Goal: Task Accomplishment & Management: Complete application form

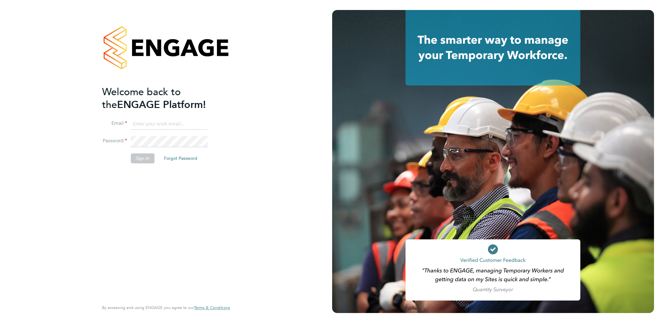
type input "alionacozacenco@frontlinerecruitment.co.uk"
click at [132, 159] on button "Sign In" at bounding box center [143, 159] width 24 height 10
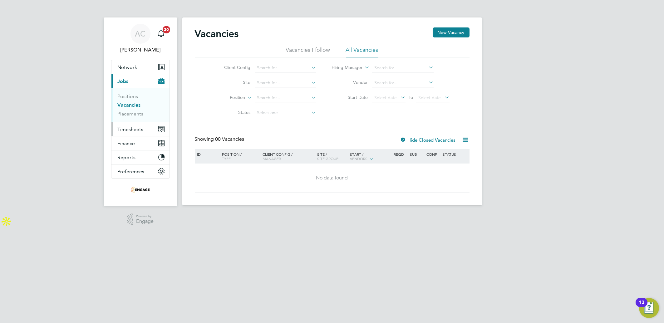
click at [131, 127] on span "Timesheets" at bounding box center [131, 130] width 26 height 6
click at [133, 131] on span "Timesheets" at bounding box center [131, 130] width 26 height 6
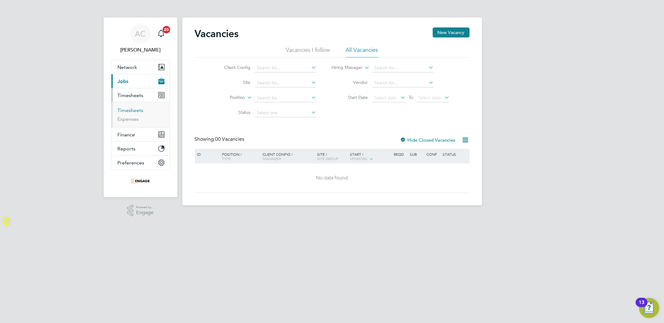
click at [133, 109] on link "Timesheets" at bounding box center [131, 110] width 26 height 6
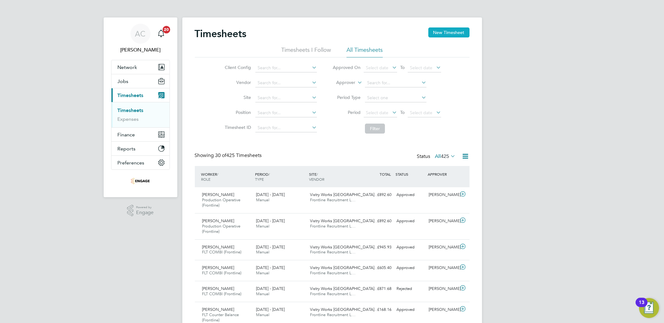
click at [443, 32] on button "New Timesheet" at bounding box center [449, 32] width 41 height 10
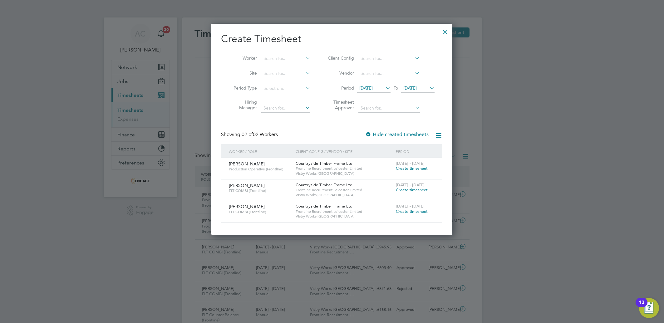
click at [404, 169] on span "Create timesheet" at bounding box center [412, 168] width 32 height 5
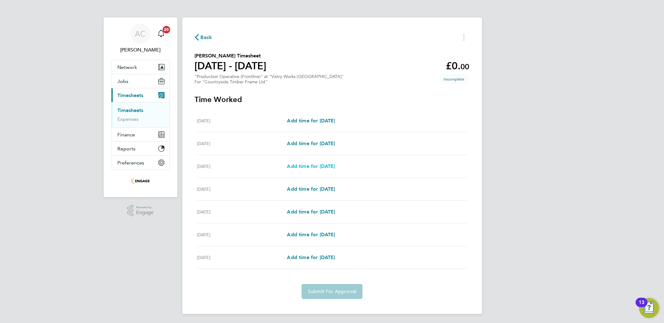
click at [295, 167] on span "Add time for [DATE]" at bounding box center [311, 166] width 48 height 6
select select "15"
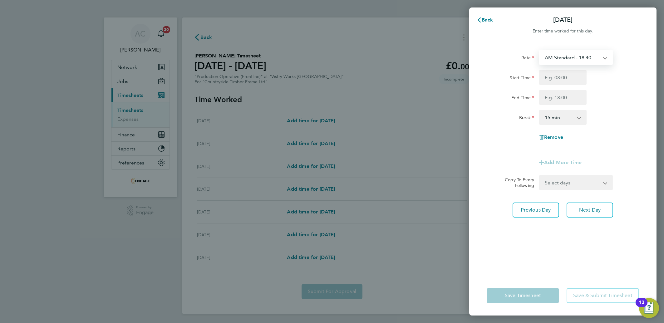
click at [553, 52] on select "AM Standard - 18.40 OT 1 - 27.60 PM Standard - 20.06 PM OT 1 - 30.08 PM OT 2 - …" at bounding box center [572, 58] width 65 height 14
select select "15"
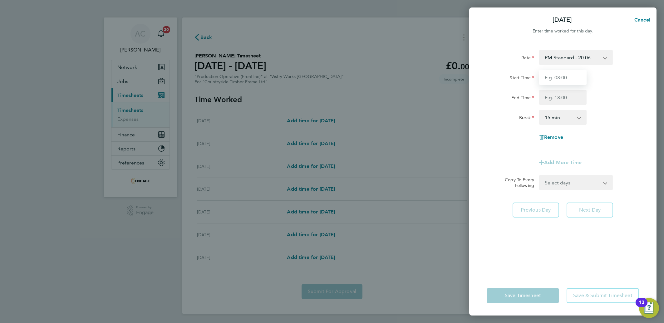
click at [549, 77] on input "Start Time" at bounding box center [562, 77] width 47 height 15
type input "14:00"
click at [482, 93] on div "Rate PM Standard - 20.06 AM Standard - 18.40 OT 1 - 27.60 PM OT 1 - 30.08 PM OT…" at bounding box center [562, 158] width 187 height 233
click at [575, 98] on input "End Time" at bounding box center [562, 97] width 47 height 15
type input "22:30"
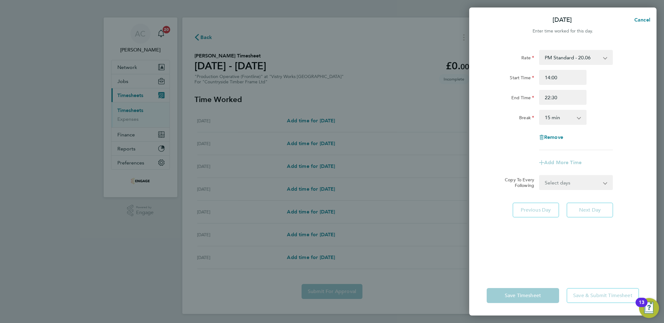
click at [567, 115] on select "0 min 15 min 30 min 45 min 60 min 75 min 90 min" at bounding box center [559, 118] width 39 height 14
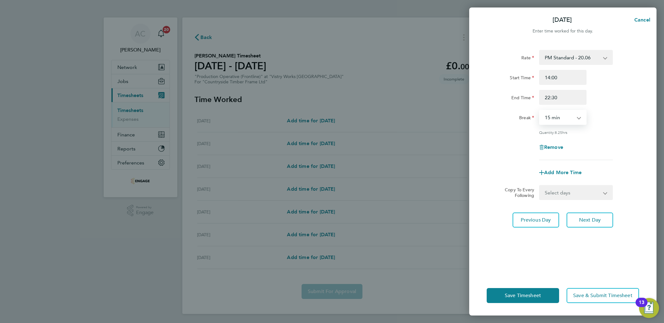
select select "30"
click at [540, 111] on select "0 min 15 min 30 min 45 min 60 min 75 min 90 min" at bounding box center [559, 118] width 39 height 14
click at [584, 218] on span "Next Day" at bounding box center [590, 220] width 22 height 6
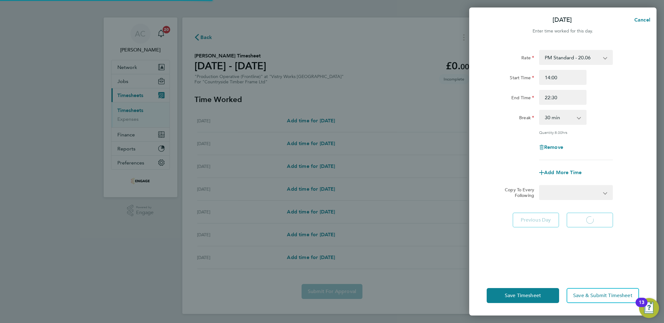
select select "15"
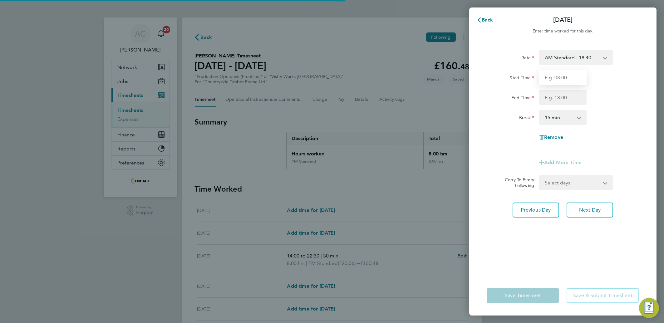
click at [557, 78] on input "Start Time" at bounding box center [562, 77] width 47 height 15
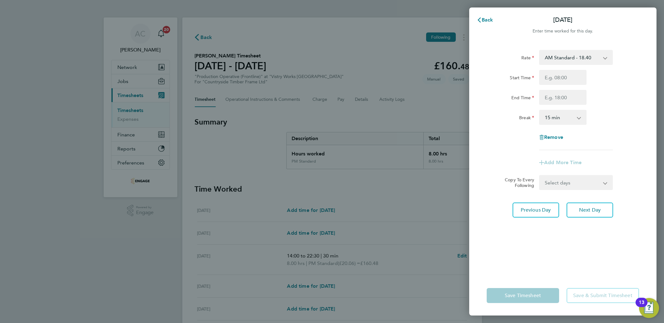
click at [563, 52] on select "AM Standard - 18.40 OT 1 - 27.60 PM Standard - 20.06 PM OT 1 - 30.08 PM OT 2 - …" at bounding box center [572, 58] width 65 height 14
select select "15"
click at [553, 78] on input "Start Time" at bounding box center [562, 77] width 47 height 15
type input "14:00"
click at [579, 96] on input "End Time" at bounding box center [562, 97] width 47 height 15
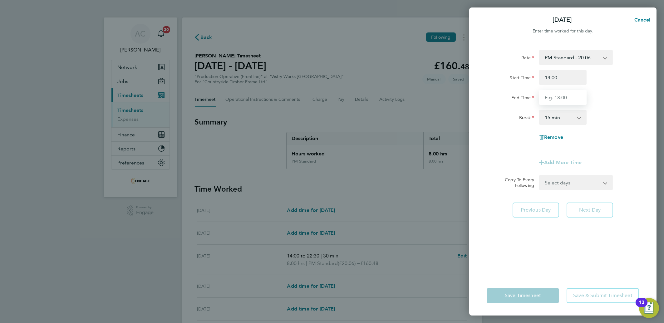
type input "22:30"
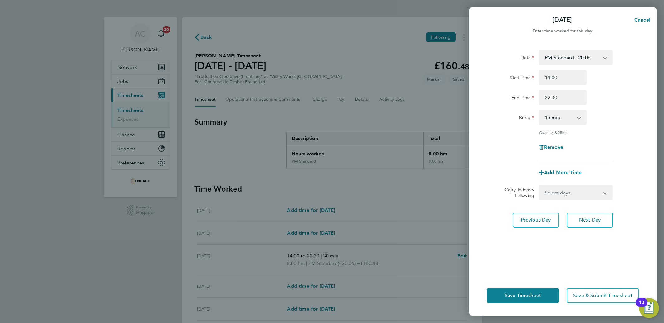
click at [544, 123] on select "0 min 15 min 30 min 45 min 60 min 75 min 90 min" at bounding box center [559, 118] width 39 height 14
select select "30"
click at [540, 111] on select "0 min 15 min 30 min 45 min 60 min 75 min 90 min" at bounding box center [559, 118] width 39 height 14
click at [590, 215] on button "Next Day" at bounding box center [590, 220] width 47 height 15
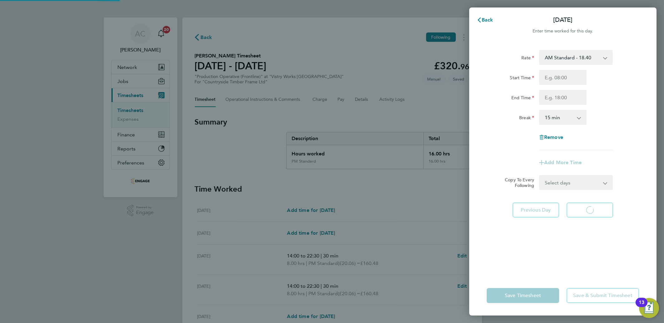
select select "15"
click at [557, 59] on select "AM Standard - 18.40 OT 1 - 27.60 PM Standard - 20.06 PM OT 1 - 30.08 PM OT 2 - …" at bounding box center [572, 58] width 65 height 14
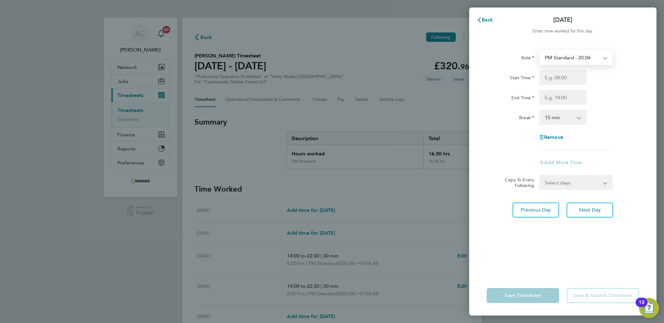
select select "15"
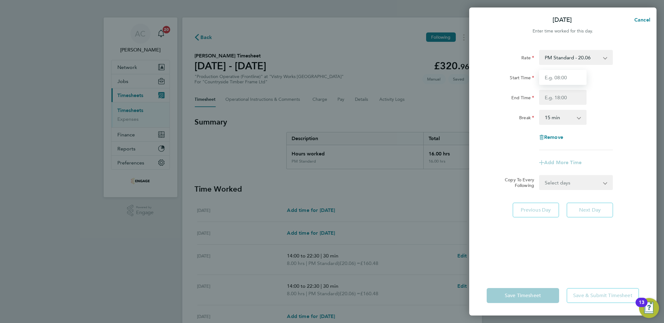
click at [554, 79] on input "Start Time" at bounding box center [562, 77] width 47 height 15
type input "14:00"
drag, startPoint x: 496, startPoint y: 100, endPoint x: 505, endPoint y: 102, distance: 9.0
click at [496, 100] on div "End Time" at bounding box center [510, 96] width 47 height 12
click at [541, 94] on input "End Time" at bounding box center [562, 97] width 47 height 15
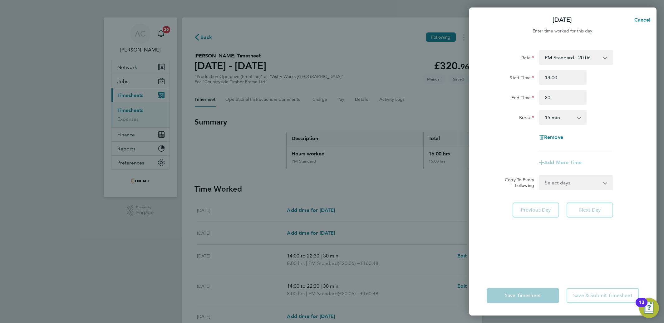
type input "20:00"
click at [491, 100] on div "End Time" at bounding box center [510, 96] width 47 height 12
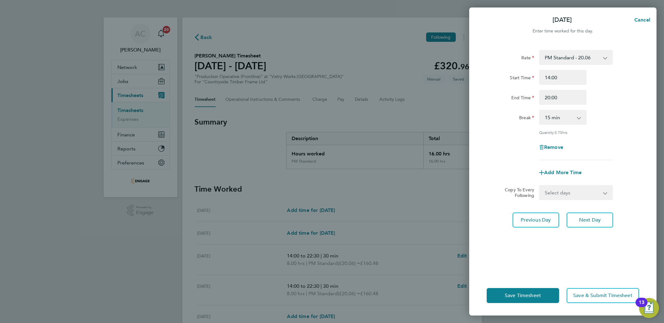
click at [552, 126] on div "Rate PM Standard - 20.06 AM Standard - 18.40 OT 1 - 27.60 PM OT 1 - 30.08 PM OT…" at bounding box center [563, 105] width 152 height 110
click at [552, 121] on select "0 min 15 min 30 min 45 min 60 min 75 min 90 min" at bounding box center [559, 118] width 39 height 14
select select "30"
click at [540, 111] on select "0 min 15 min 30 min 45 min 60 min 75 min 90 min" at bounding box center [559, 118] width 39 height 14
click at [508, 290] on button "Save Timesheet" at bounding box center [523, 295] width 72 height 15
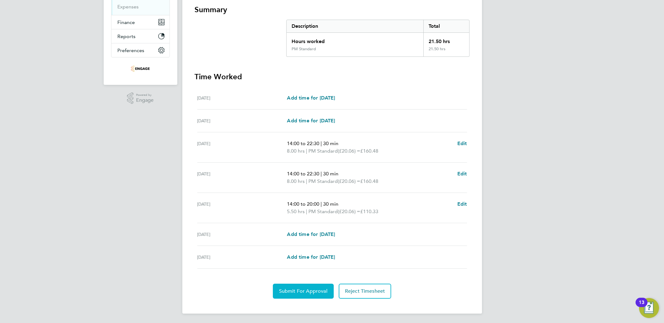
click at [291, 289] on span "Submit For Approval" at bounding box center [303, 291] width 48 height 6
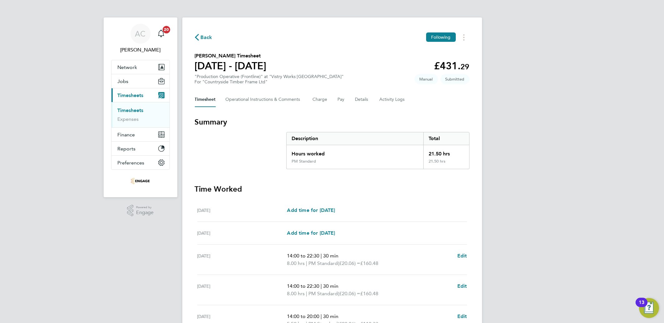
click at [127, 110] on link "Timesheets" at bounding box center [131, 110] width 26 height 6
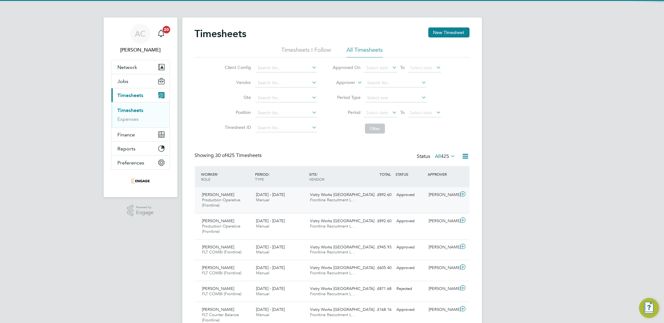
scroll to position [16, 54]
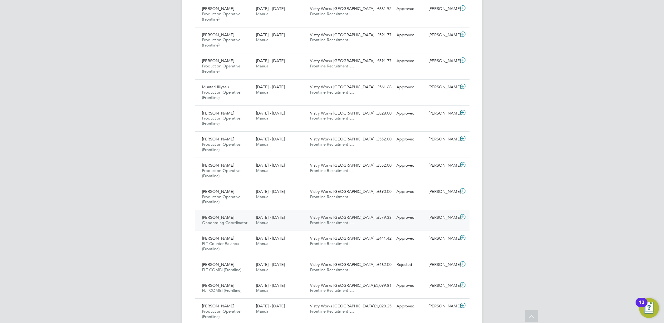
click at [463, 219] on icon at bounding box center [463, 217] width 8 height 5
